Goal: Information Seeking & Learning: Understand process/instructions

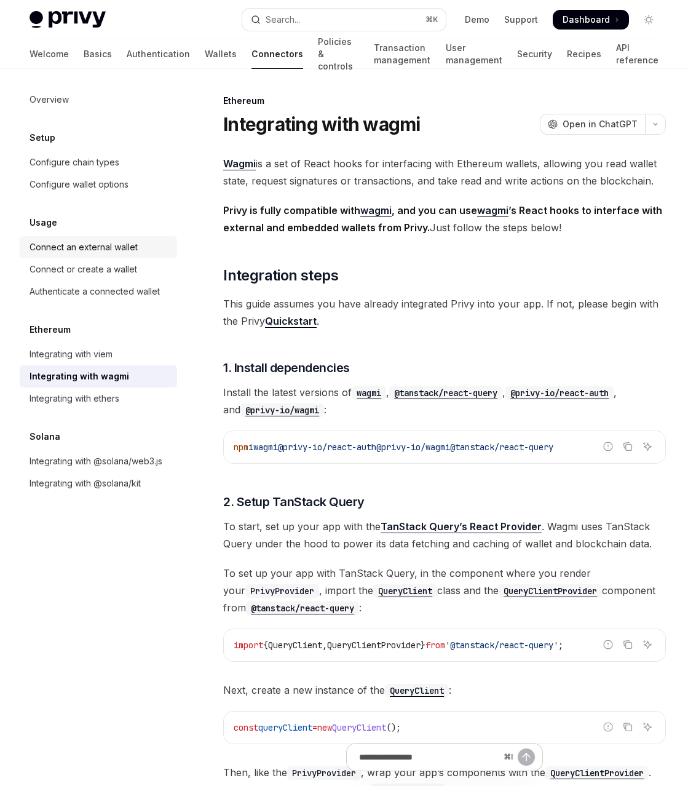
click at [163, 247] on div "Connect an external wallet" at bounding box center [100, 247] width 140 height 15
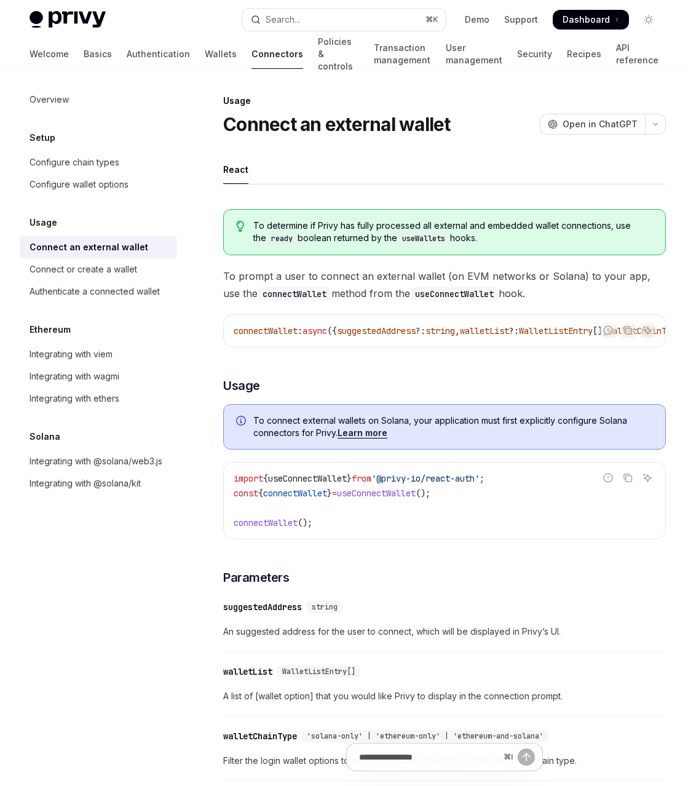
click at [484, 377] on div "To determine if Privy has fully processed all external and embedded wallet conn…" at bounding box center [444, 674] width 443 height 950
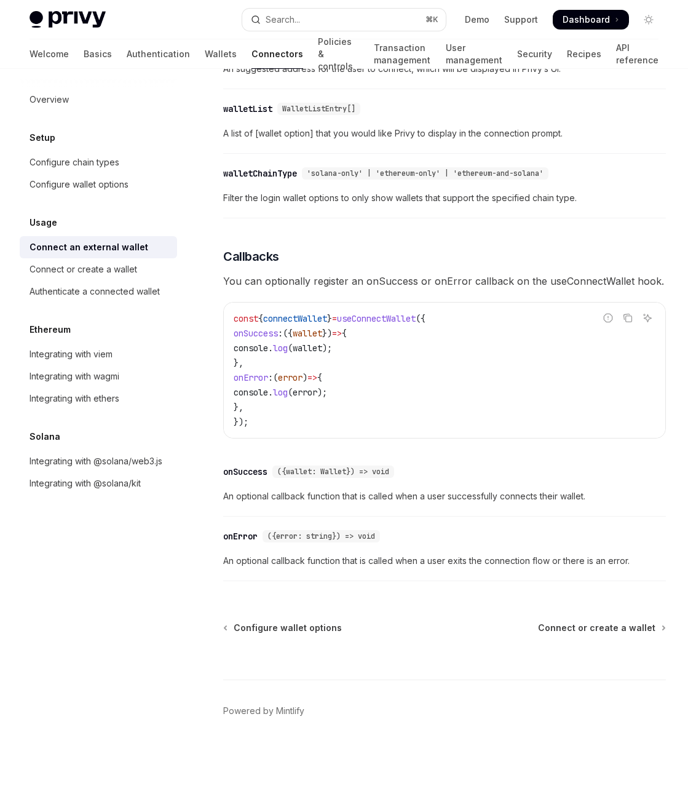
scroll to position [567, 0]
click at [124, 376] on div "Integrating with wagmi" at bounding box center [100, 376] width 140 height 15
type textarea "*"
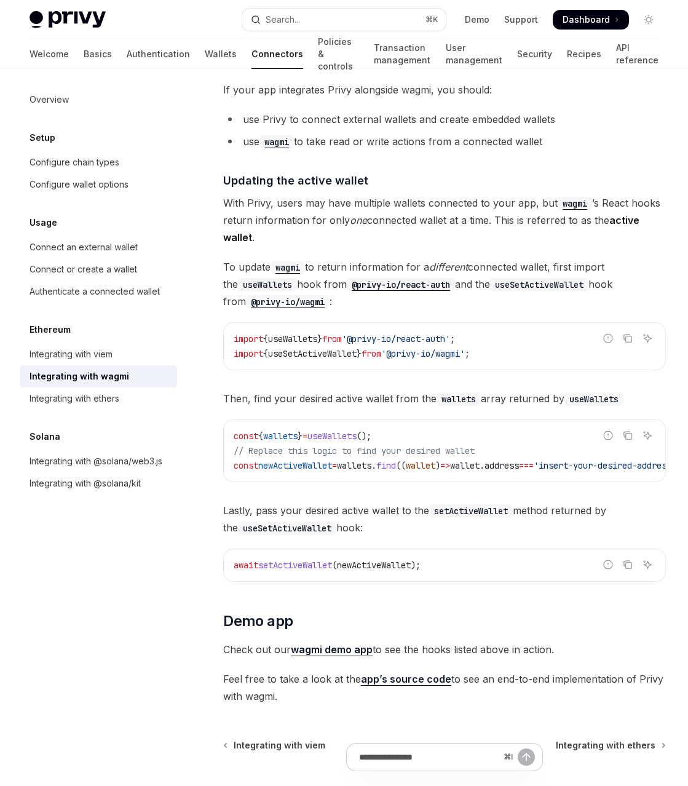
scroll to position [3214, 0]
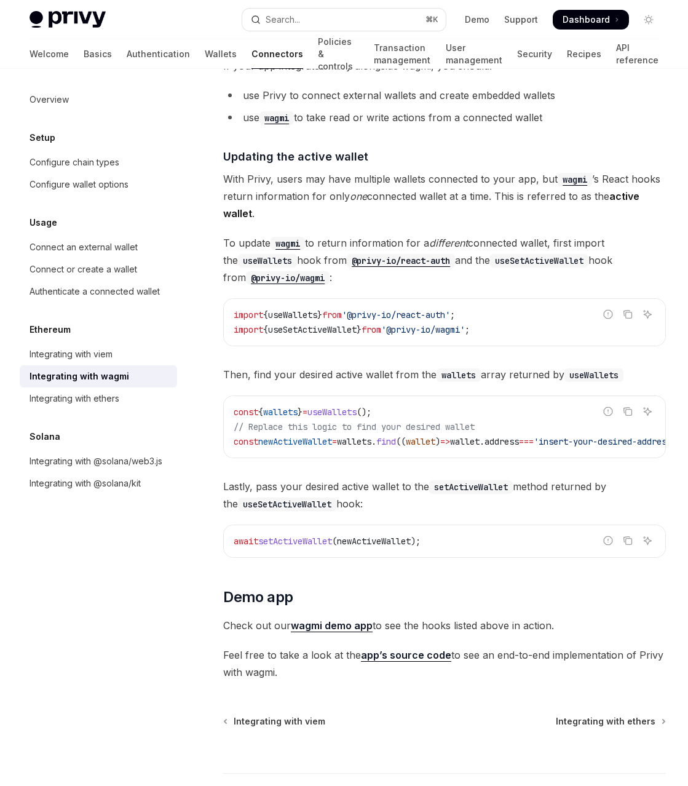
click at [482, 500] on span "Lastly, pass your desired active wallet to the setActiveWallet method returned …" at bounding box center [444, 495] width 443 height 34
click at [487, 500] on span "Lastly, pass your desired active wallet to the setActiveWallet method returned …" at bounding box center [444, 495] width 443 height 34
click at [489, 508] on span "Lastly, pass your desired active wallet to the setActiveWallet method returned …" at bounding box center [444, 495] width 443 height 34
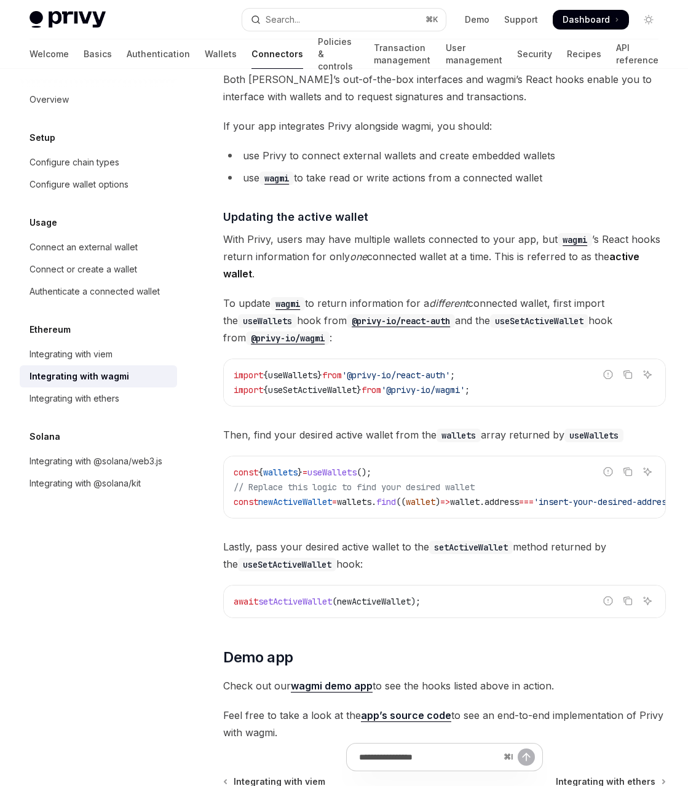
scroll to position [3096, 0]
